Goal: Information Seeking & Learning: Learn about a topic

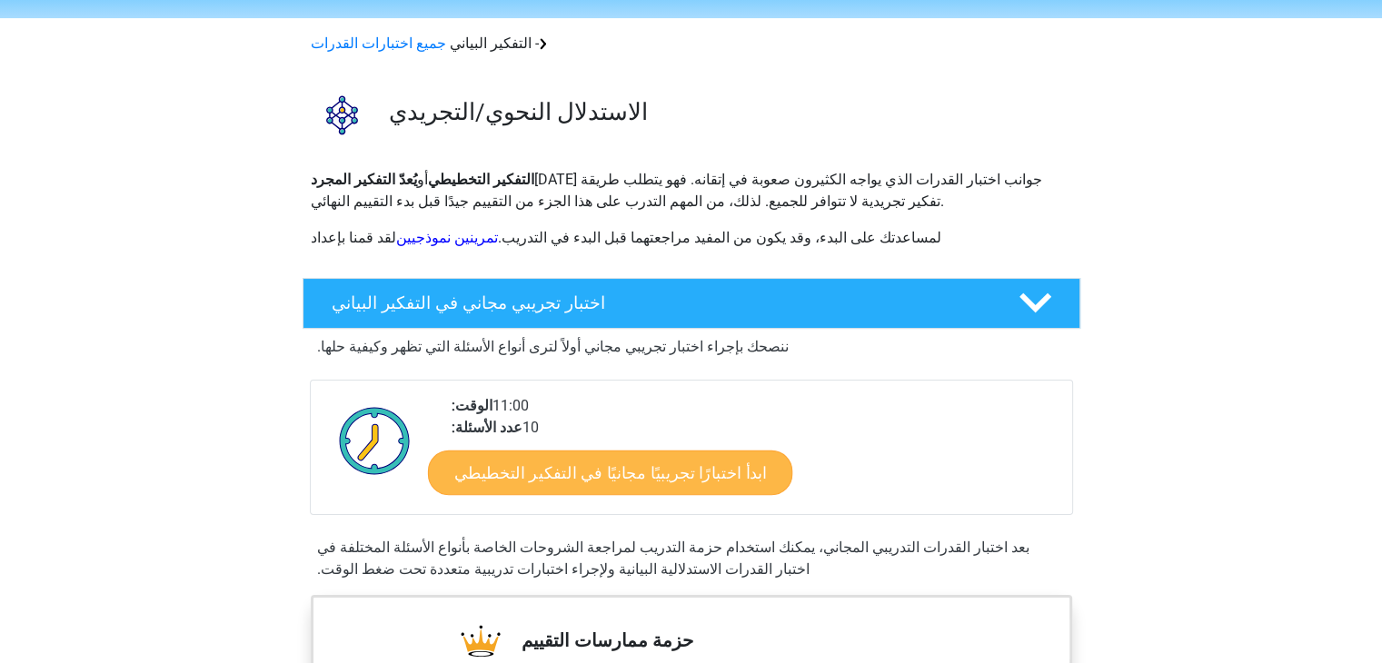
scroll to position [91, 0]
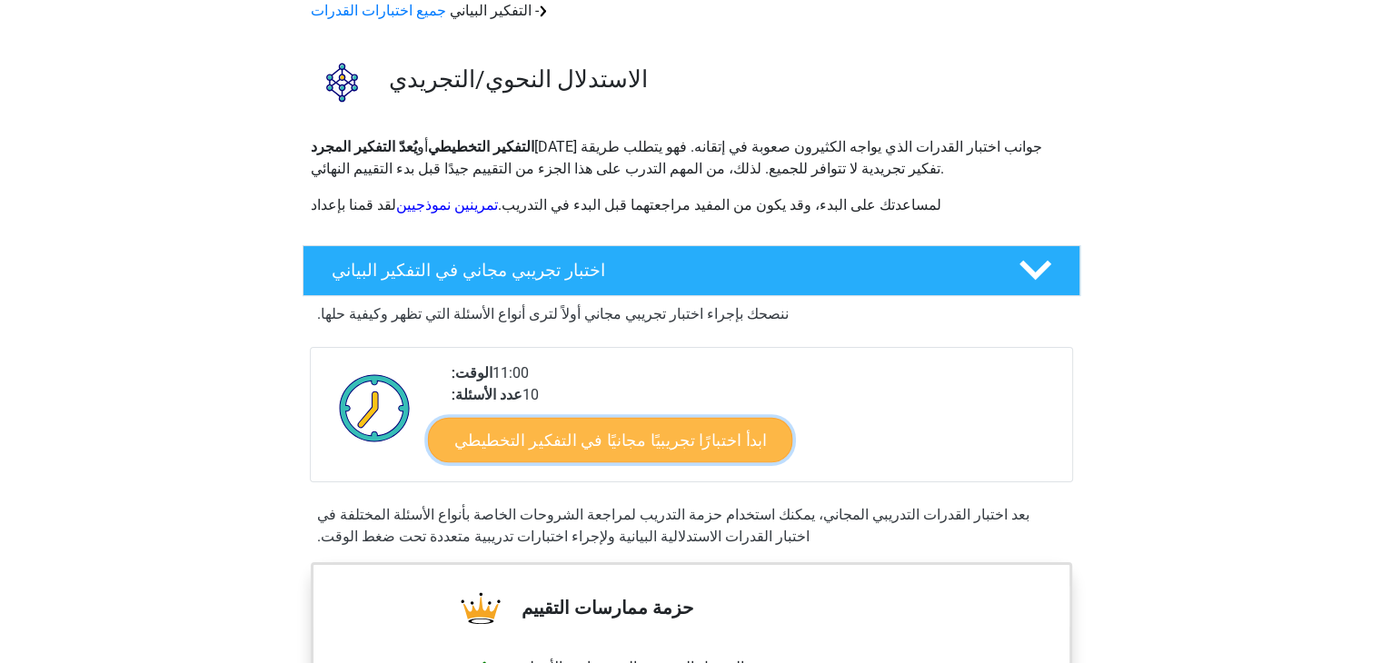
click at [592, 432] on font "ابدأ اختبارًا تجريبيًا مجانيًا في التفكير التخطيطي" at bounding box center [609, 440] width 312 height 20
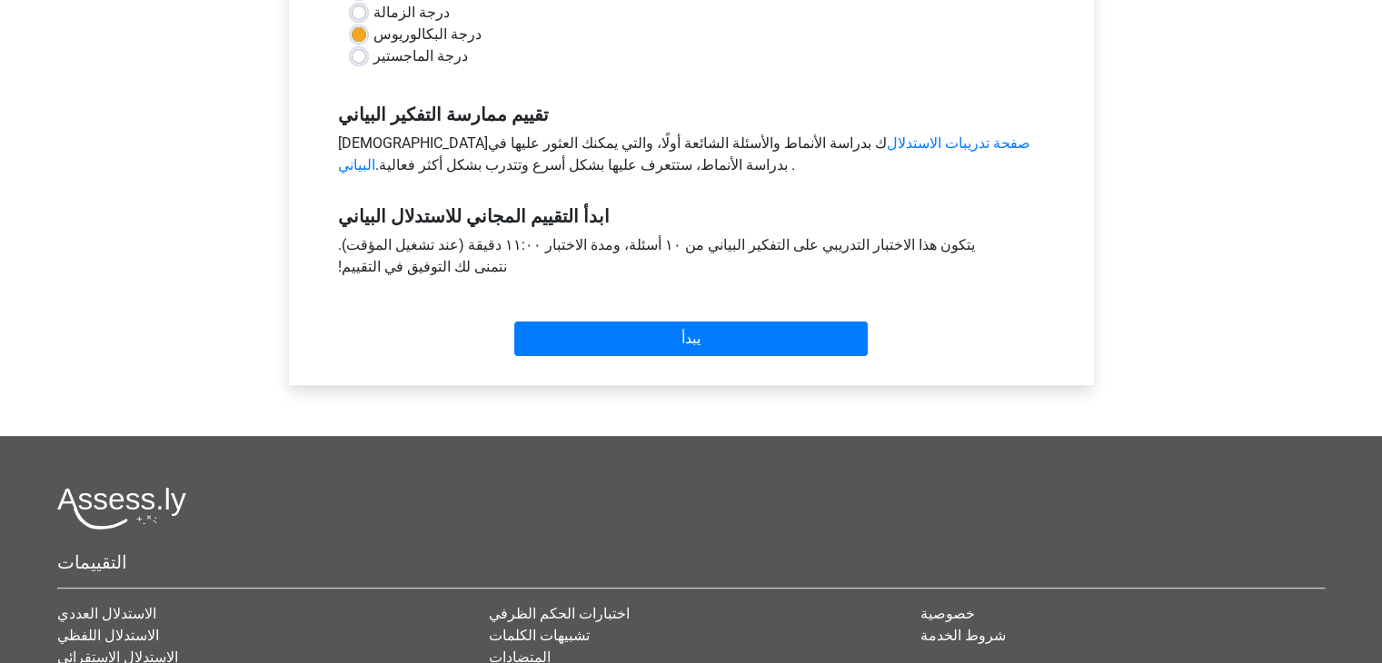
scroll to position [545, 0]
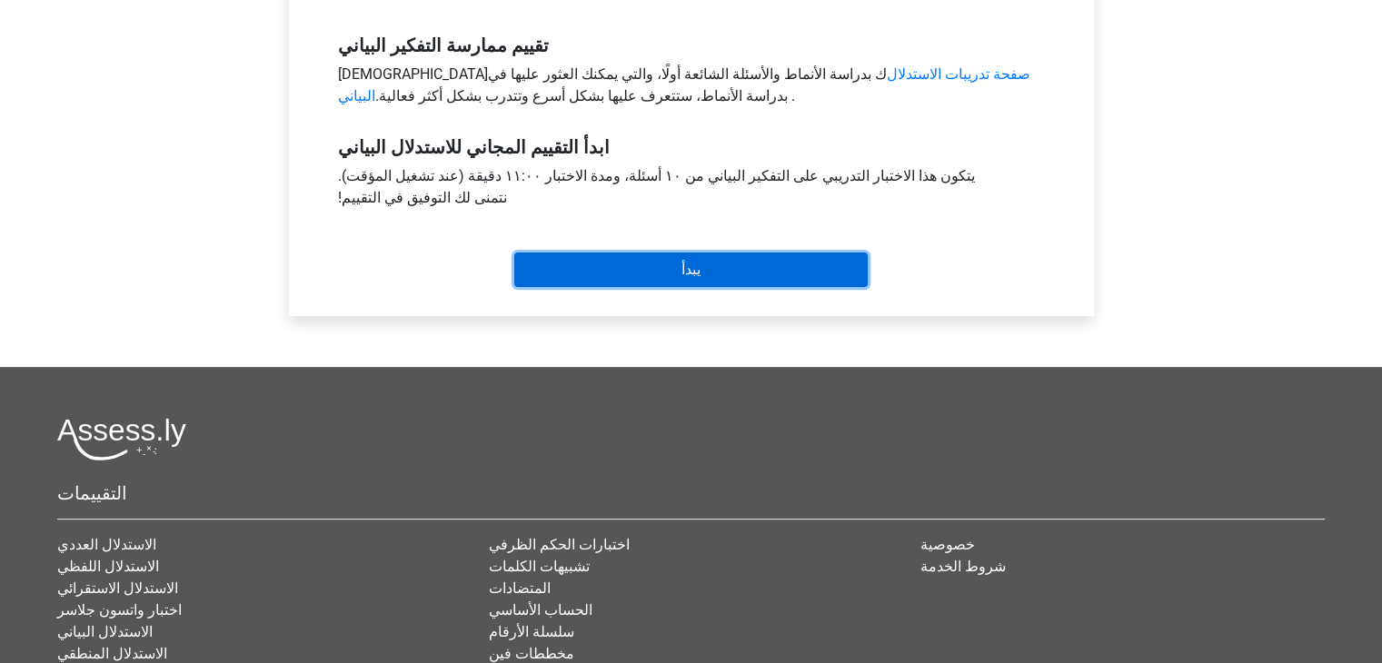
click at [723, 262] on input "يبدأ" at bounding box center [690, 270] width 353 height 35
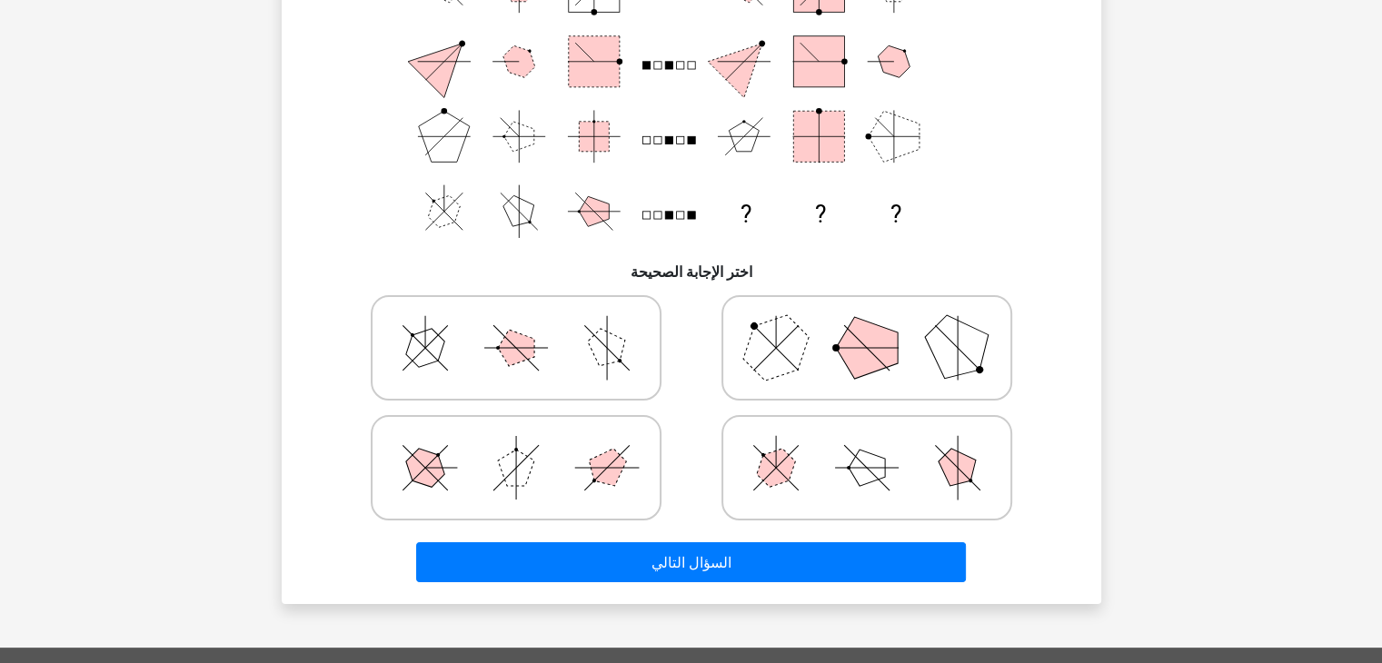
scroll to position [454, 0]
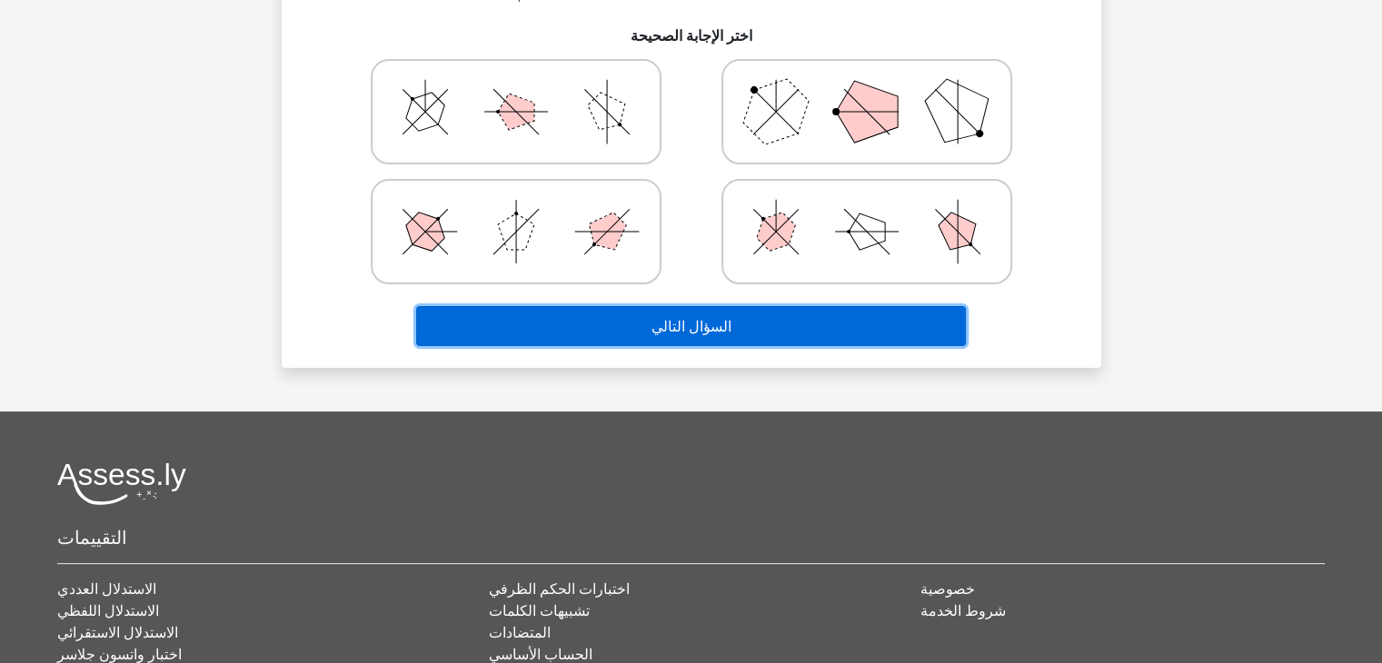
click at [701, 313] on button "السؤال التالي" at bounding box center [691, 325] width 550 height 39
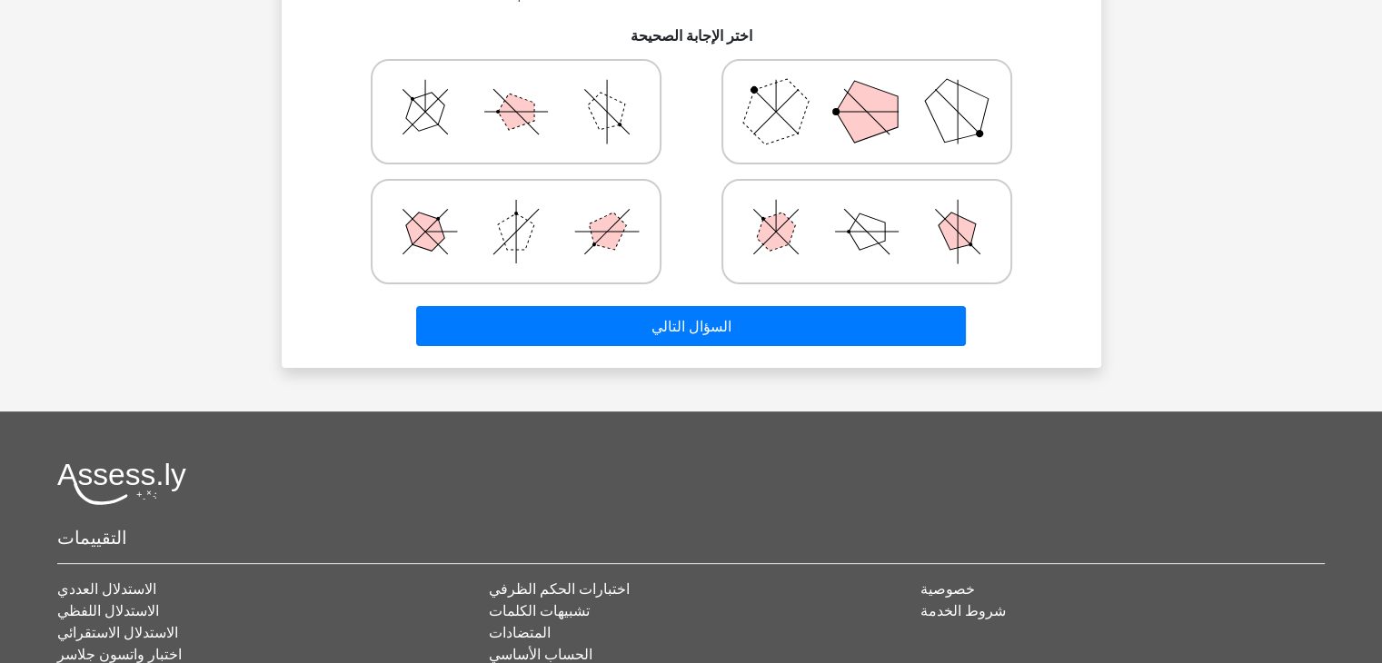
click at [592, 224] on polygon at bounding box center [606, 232] width 52 height 52
click at [528, 209] on input "radio" at bounding box center [522, 203] width 12 height 12
radio input "true"
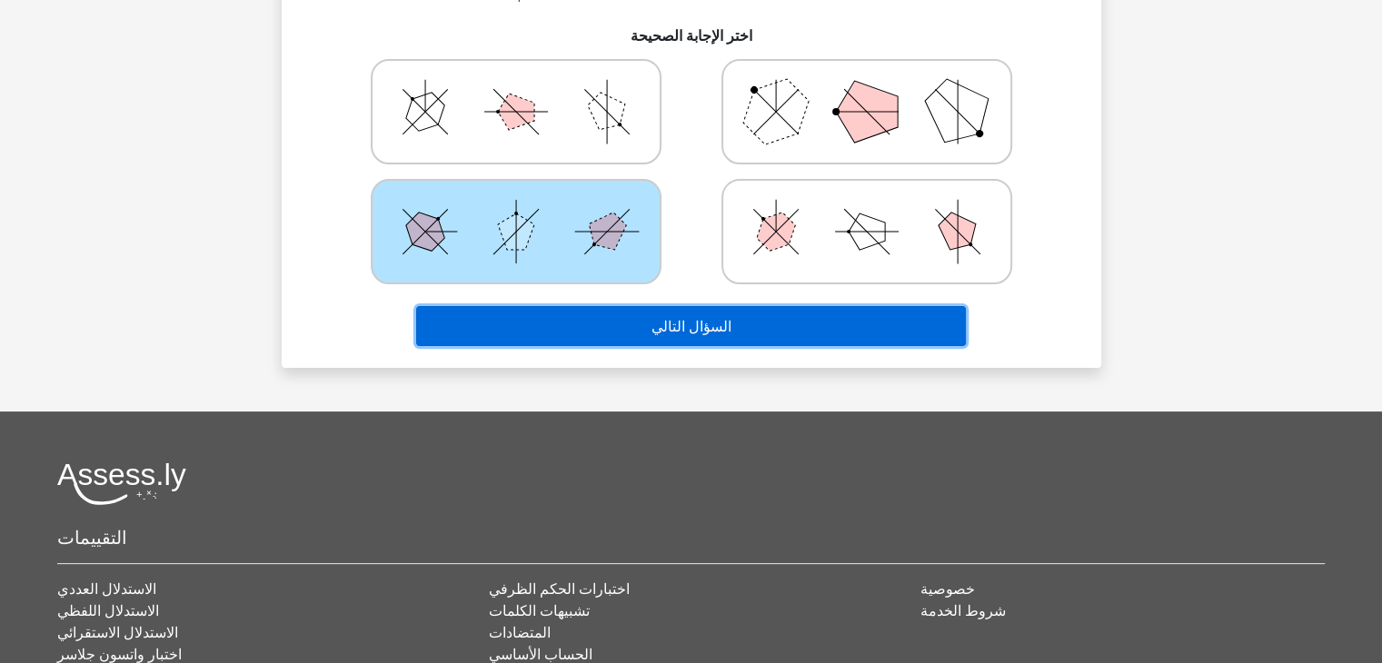
click at [716, 313] on button "السؤال التالي" at bounding box center [691, 325] width 550 height 39
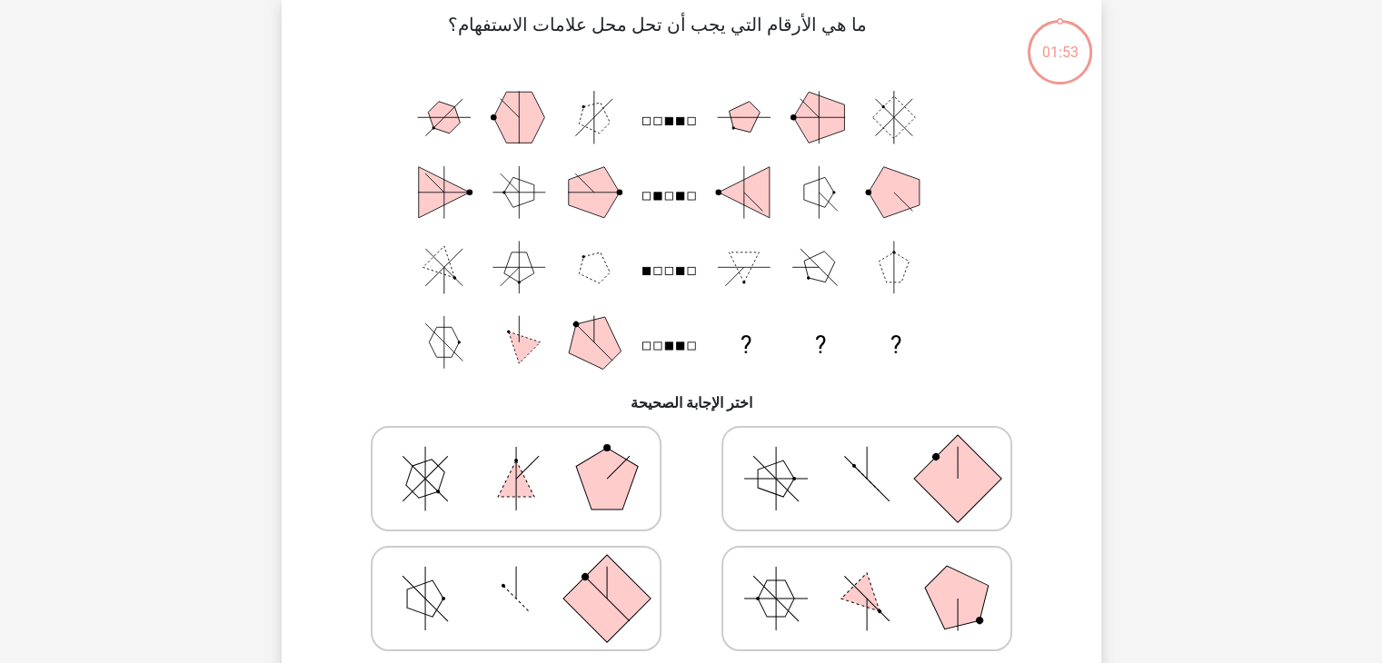
scroll to position [84, 0]
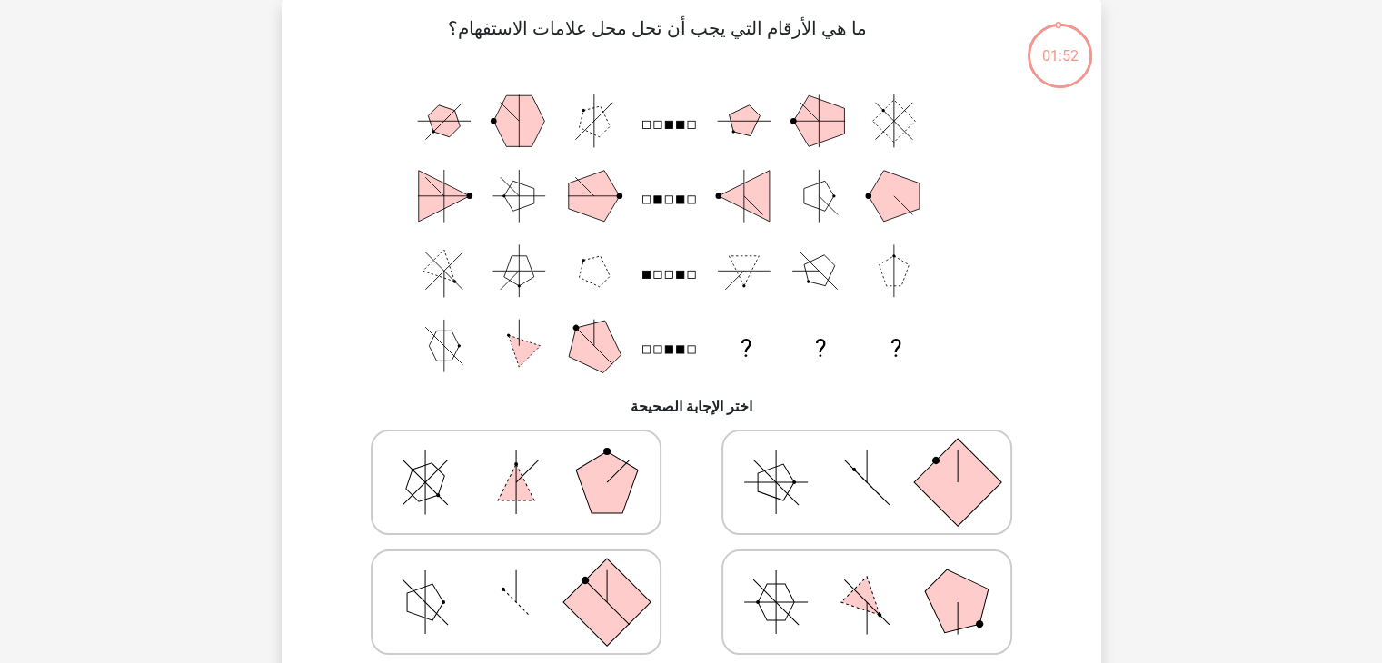
click at [836, 455] on icon at bounding box center [866, 482] width 273 height 91
click at [867, 455] on input "radio" at bounding box center [873, 454] width 12 height 12
radio input "true"
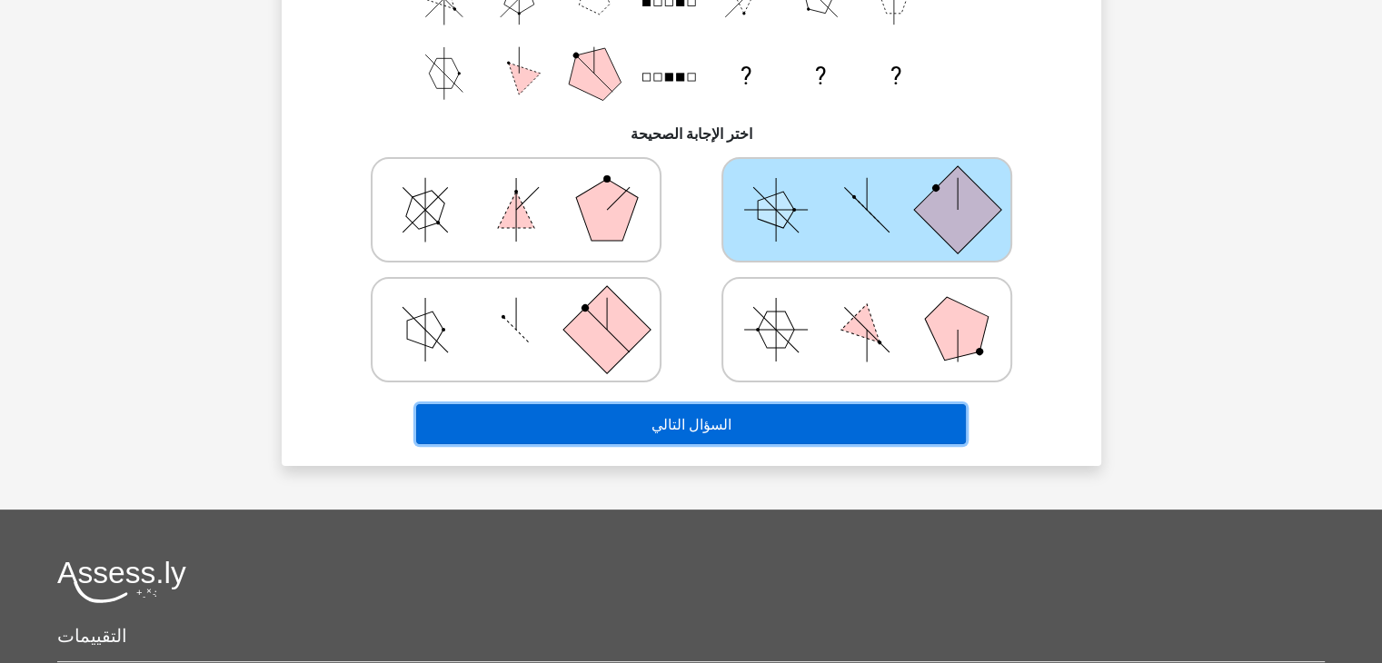
click at [722, 423] on button "السؤال التالي" at bounding box center [691, 423] width 550 height 39
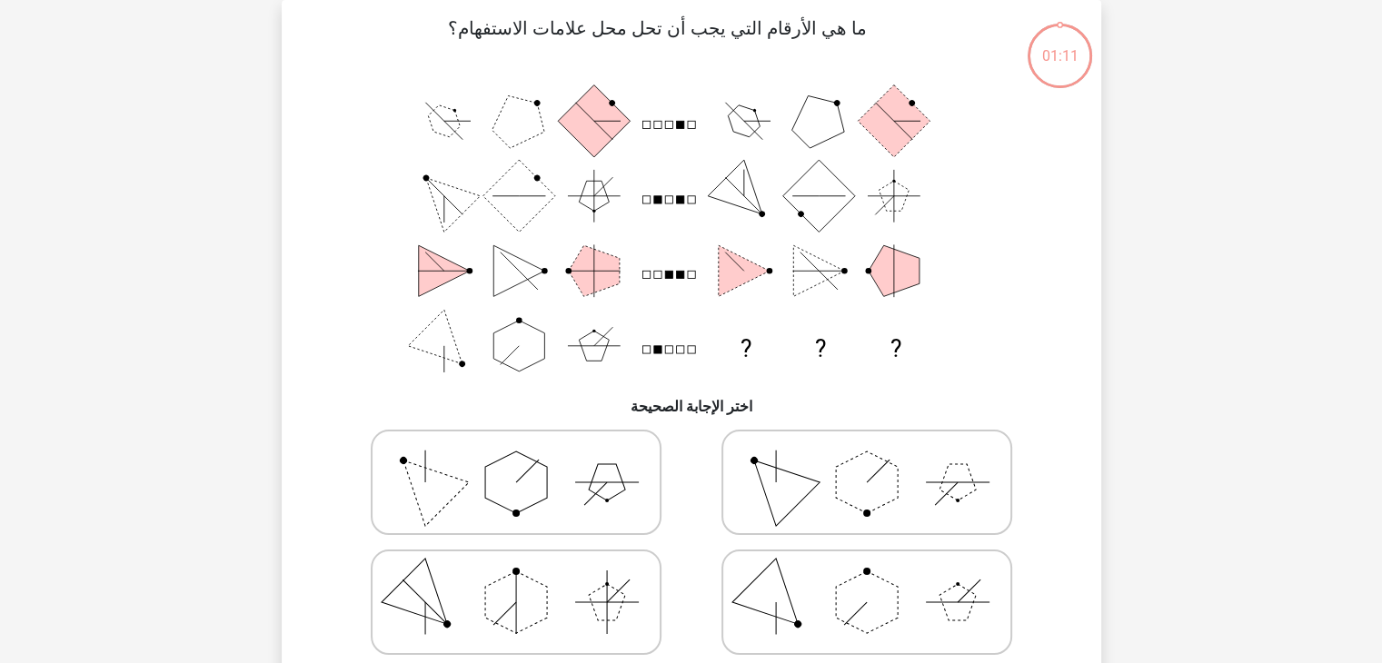
click at [834, 468] on icon at bounding box center [866, 482] width 273 height 91
click at [867, 460] on input "radio" at bounding box center [873, 454] width 12 height 12
radio input "true"
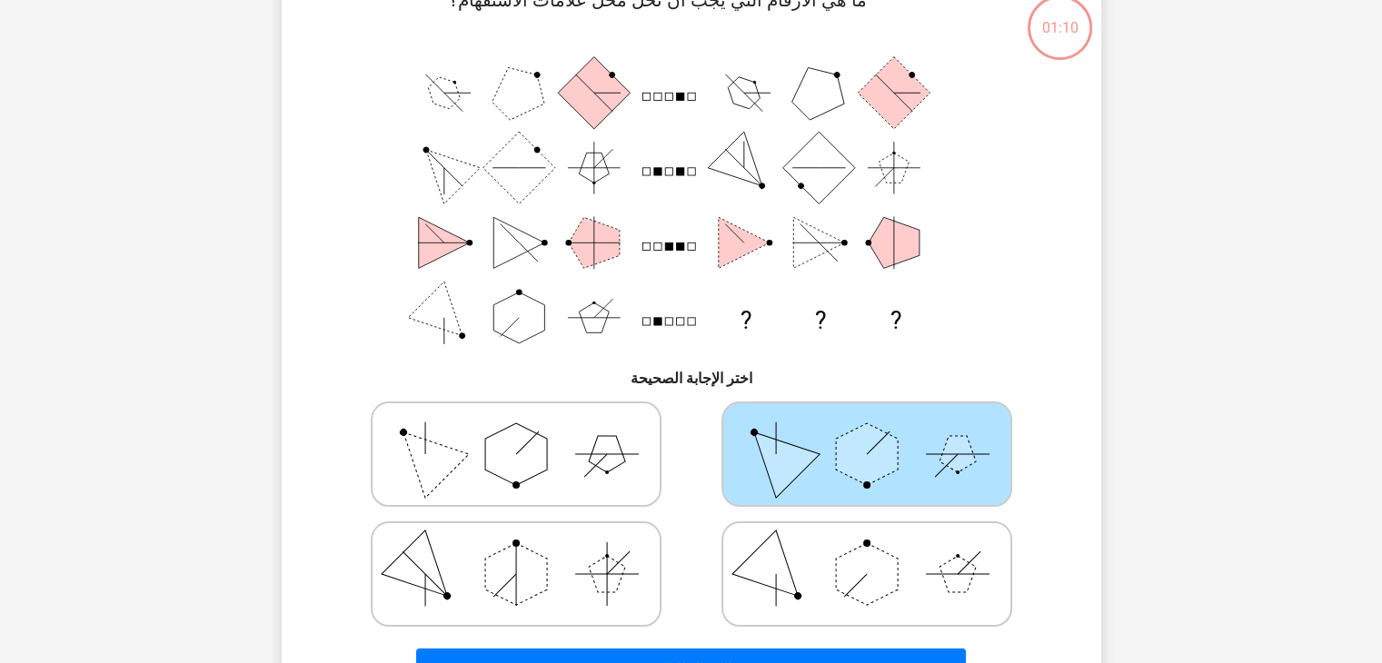
scroll to position [356, 0]
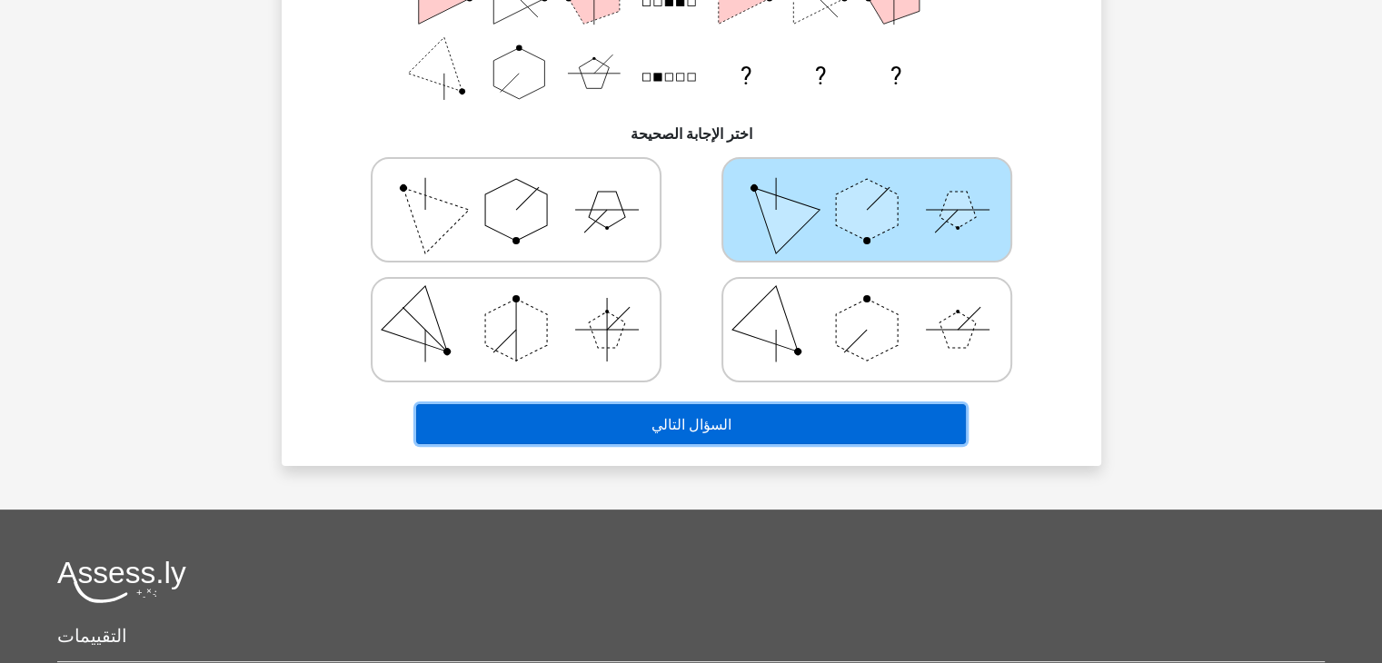
click at [720, 425] on button "السؤال التالي" at bounding box center [691, 423] width 550 height 39
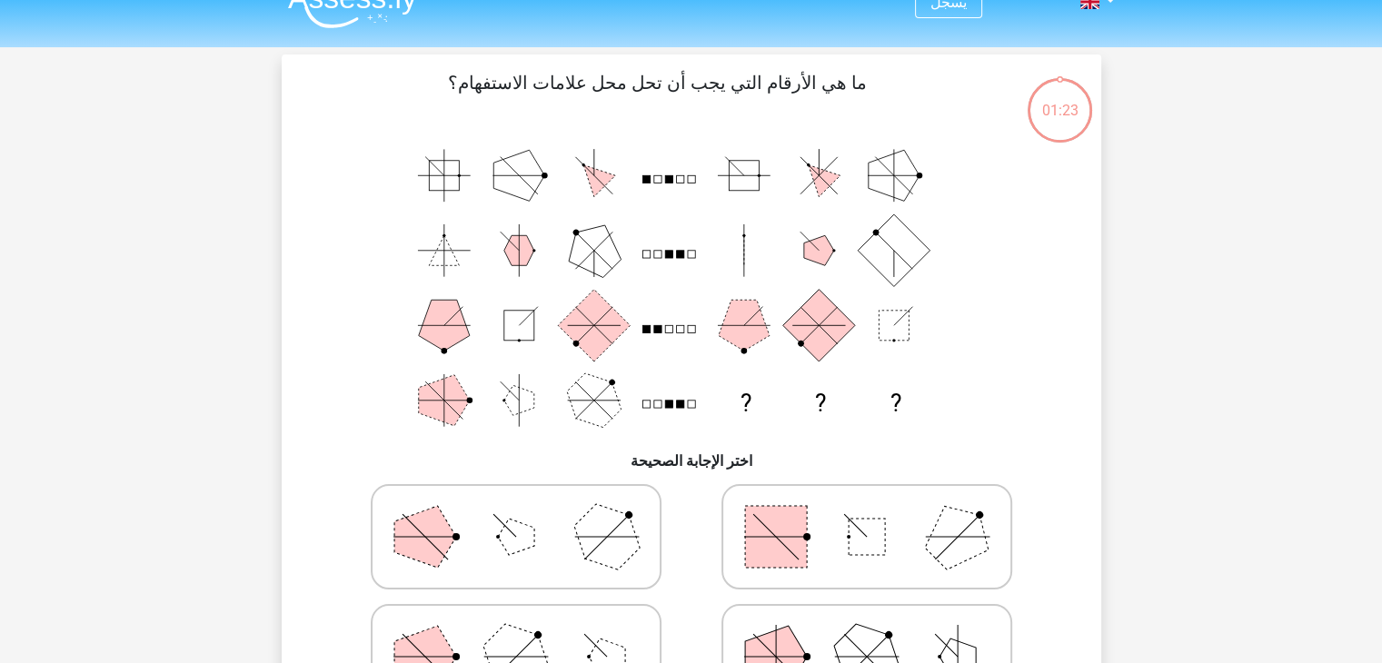
scroll to position [0, 0]
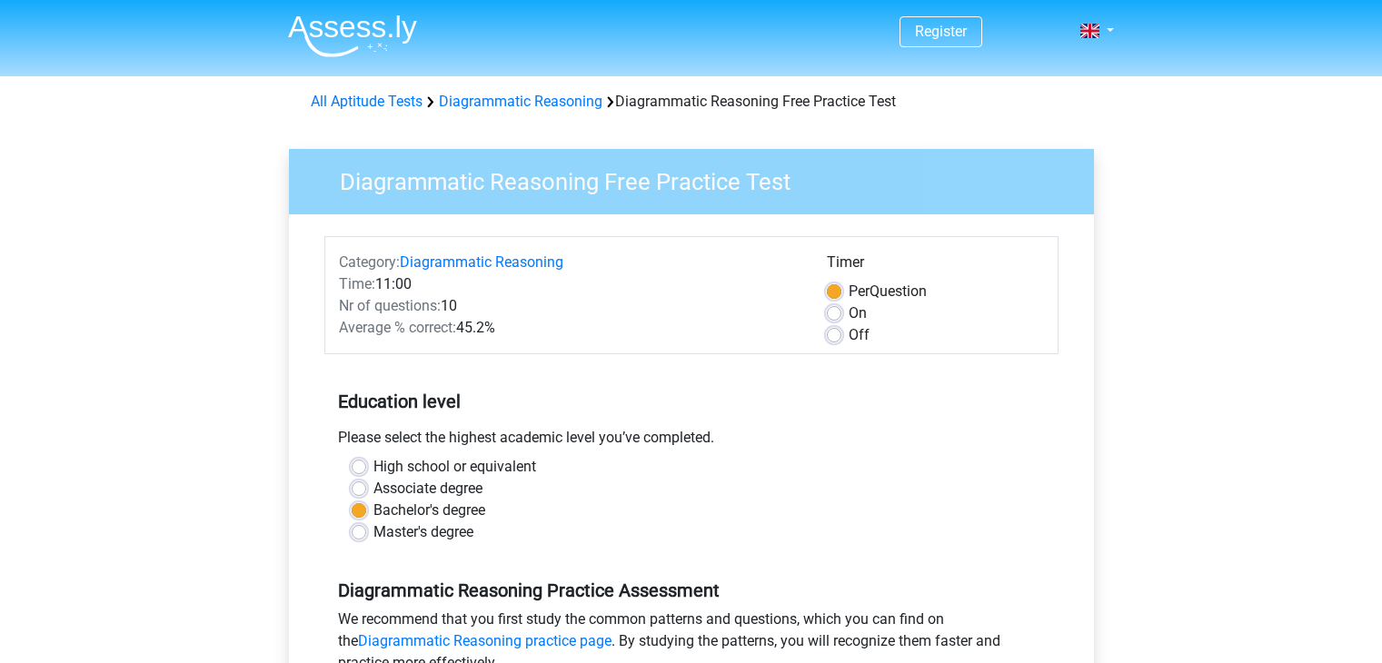
scroll to position [545, 0]
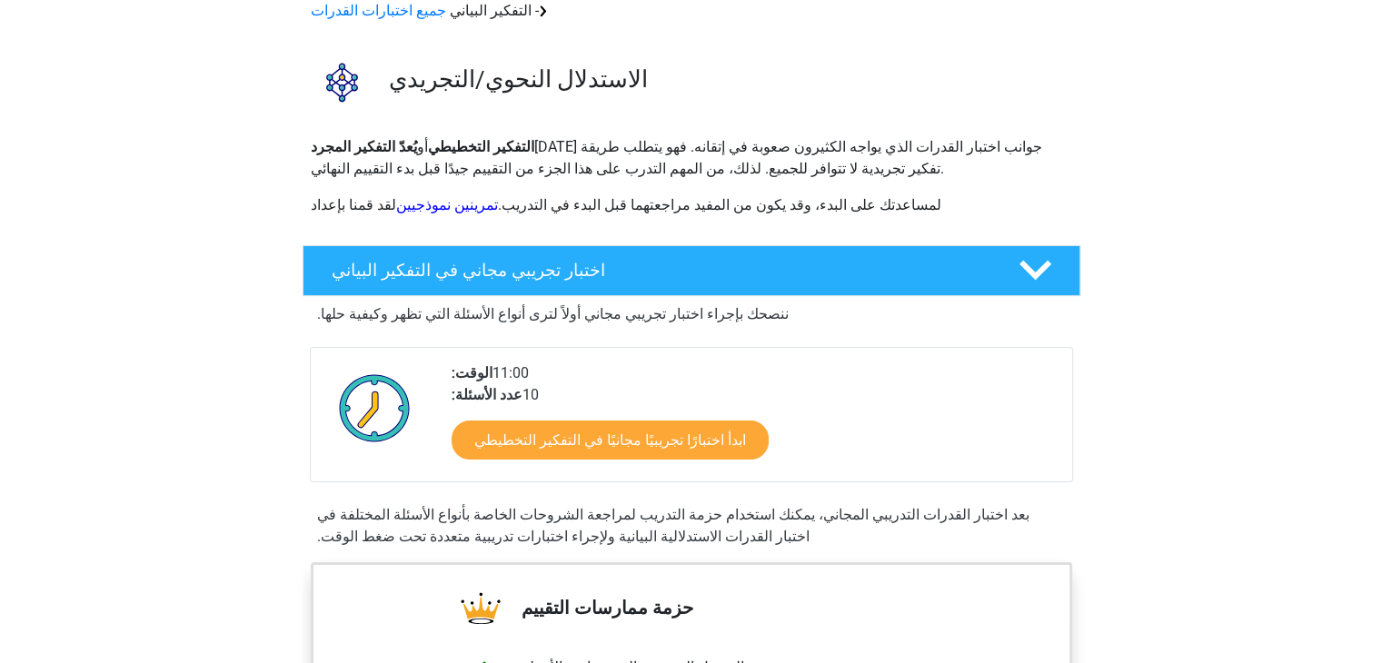
scroll to position [91, 0]
